Goal: Information Seeking & Learning: Learn about a topic

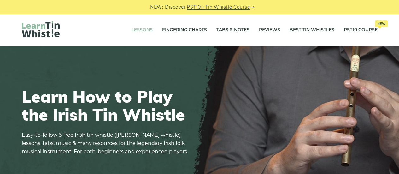
click at [140, 29] on link "Lessons" at bounding box center [141, 30] width 21 height 16
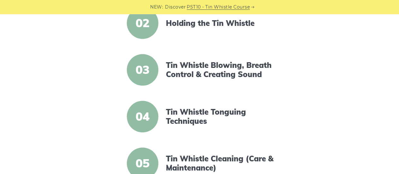
scroll to position [221, 0]
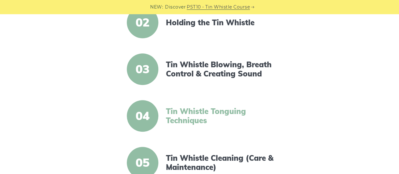
click at [207, 110] on link "Tin Whistle Tonguing Techniques" at bounding box center [220, 116] width 108 height 18
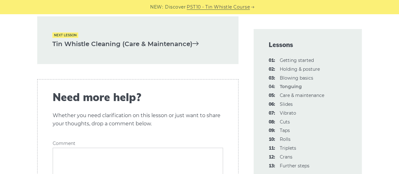
scroll to position [2017, 0]
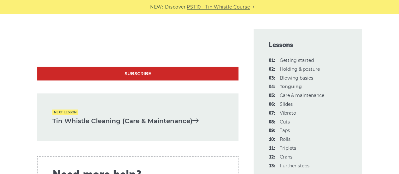
drag, startPoint x: 19, startPoint y: 120, endPoint x: 203, endPoint y: 121, distance: 183.7
copy link "Tin Whistle Cleaning (Care & Maintenance)"
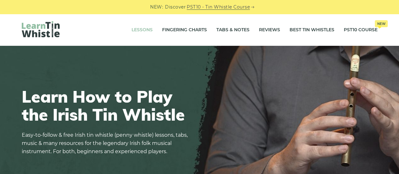
click at [143, 32] on link "Lessons" at bounding box center [141, 30] width 21 height 16
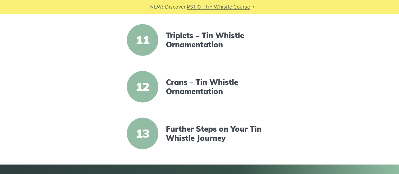
scroll to position [630, 0]
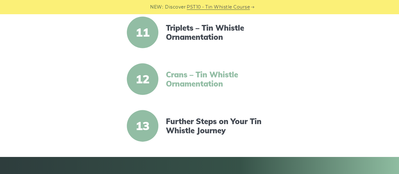
click at [193, 82] on link "Crans – Tin Whistle Ornamentation" at bounding box center [220, 79] width 108 height 18
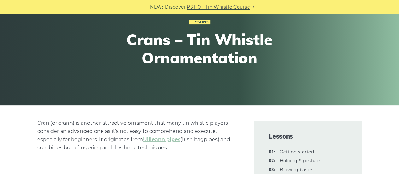
scroll to position [32, 0]
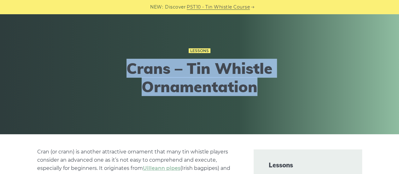
drag, startPoint x: 114, startPoint y: 69, endPoint x: 296, endPoint y: 90, distance: 182.4
click at [296, 90] on h1 "Crans – Tin Whistle Ornamentation" at bounding box center [199, 77] width 232 height 36
copy h1 "Crans – Tin Whistle Ornamentation"
